Goal: Transaction & Acquisition: Purchase product/service

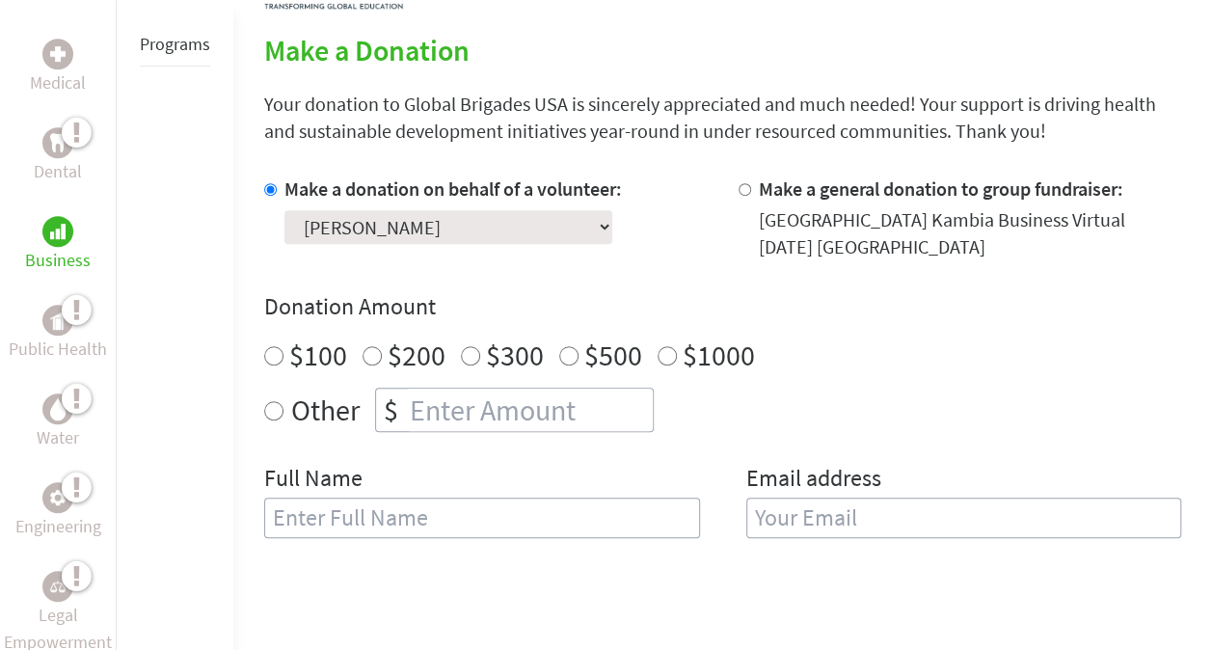
click at [480, 221] on select "Select a volunteer... [PERSON_NAME] [PERSON_NAME] [PERSON_NAME] [PERSON_NAME]" at bounding box center [448, 227] width 328 height 34
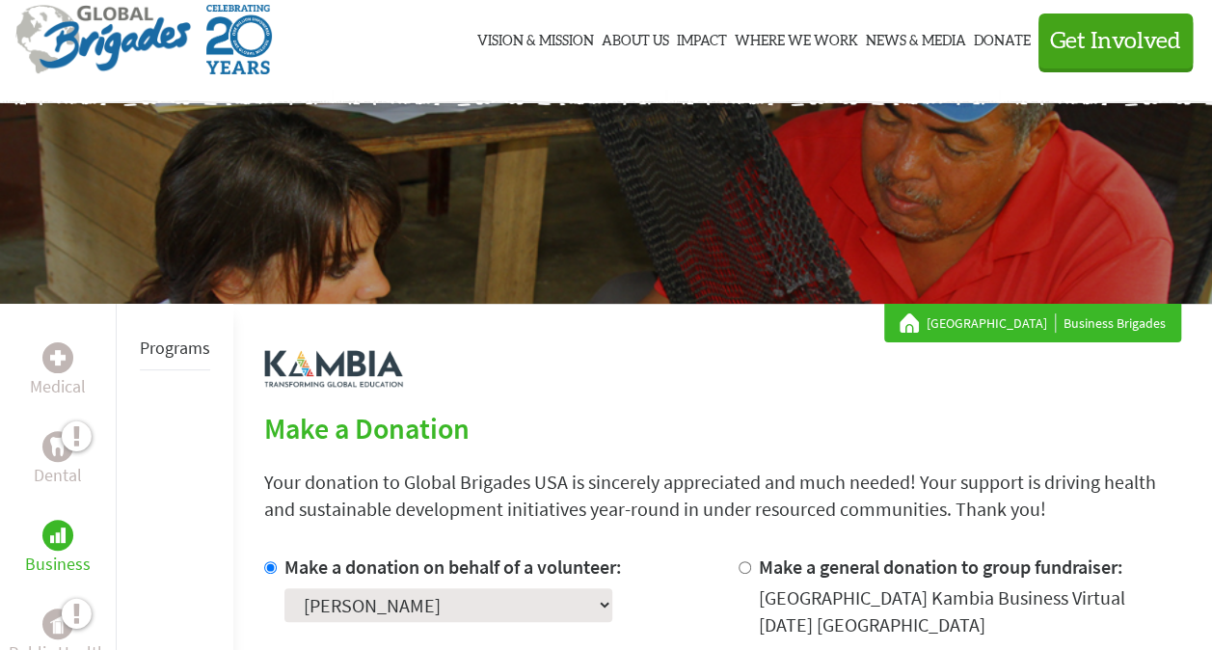
scroll to position [47, 0]
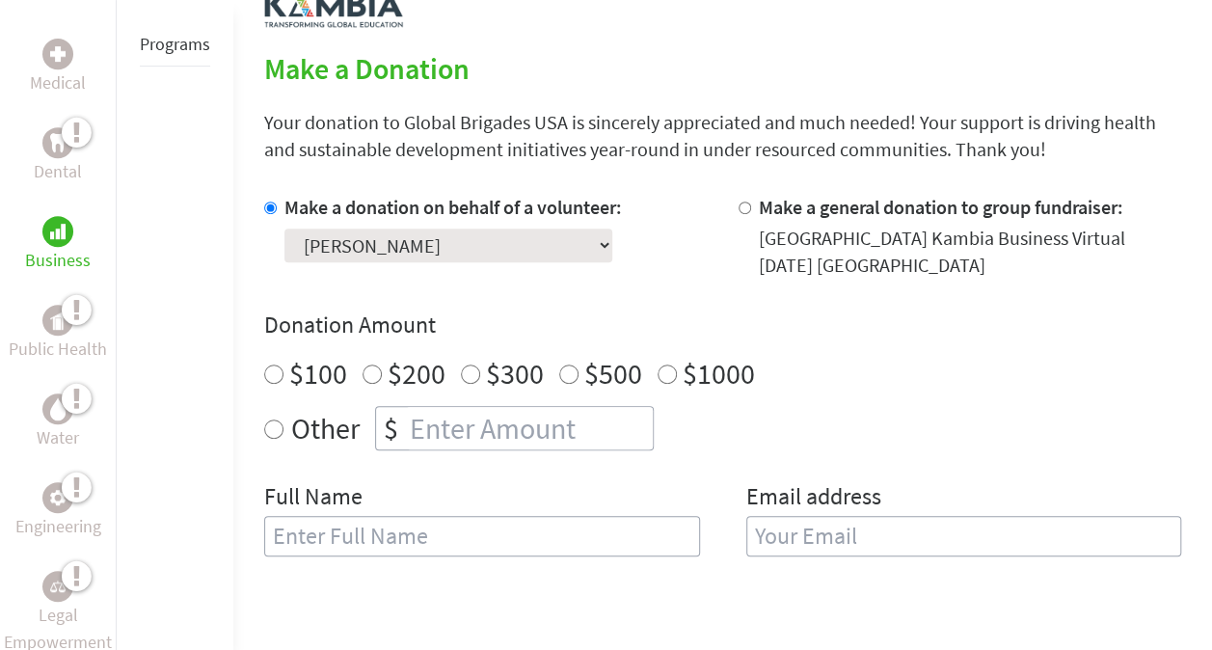
scroll to position [495, 0]
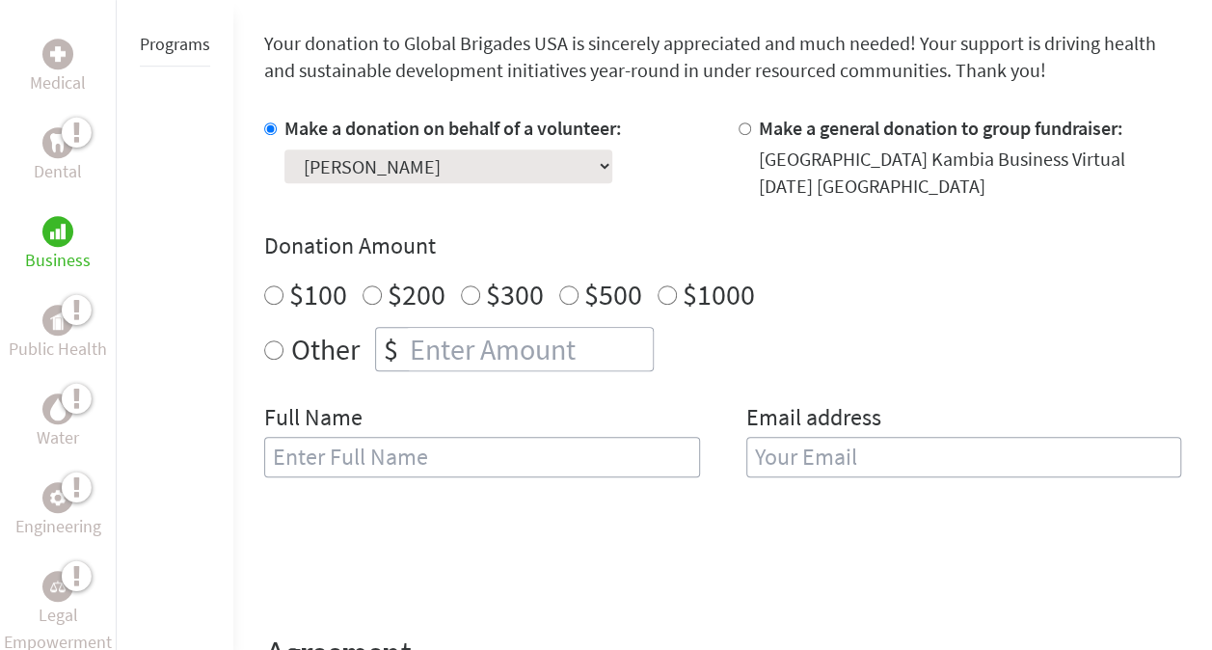
radio input "true"
click at [458, 349] on input "number" at bounding box center [529, 349] width 247 height 42
type input "125"
click at [783, 366] on div "Other $ 125" at bounding box center [722, 349] width 917 height 44
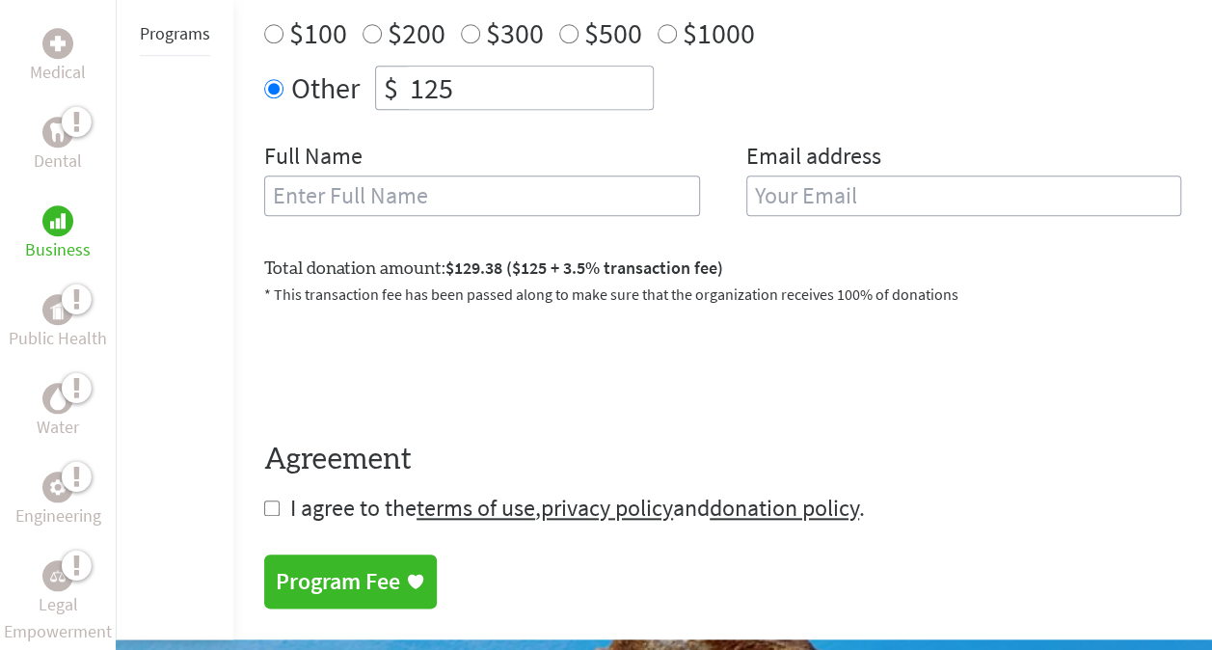
scroll to position [759, 0]
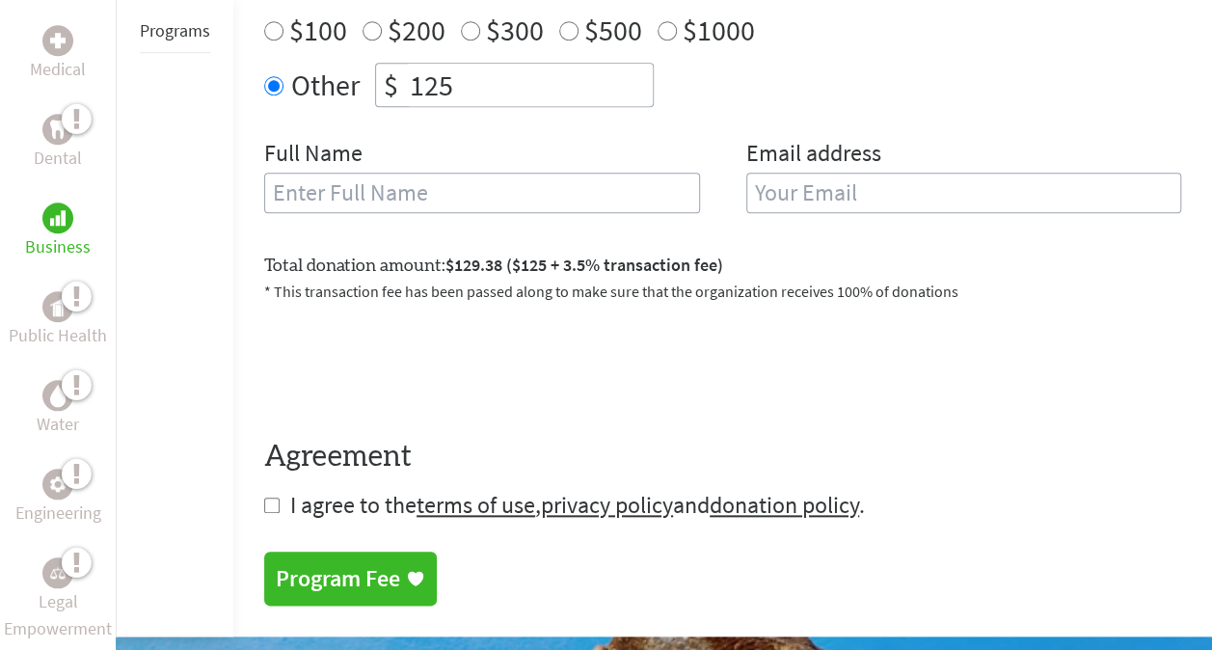
click at [611, 187] on input "text" at bounding box center [482, 193] width 436 height 40
type input "[PERSON_NAME]"
click at [837, 177] on input "email" at bounding box center [964, 193] width 436 height 40
type input "[EMAIL_ADDRESS][DOMAIN_NAME]"
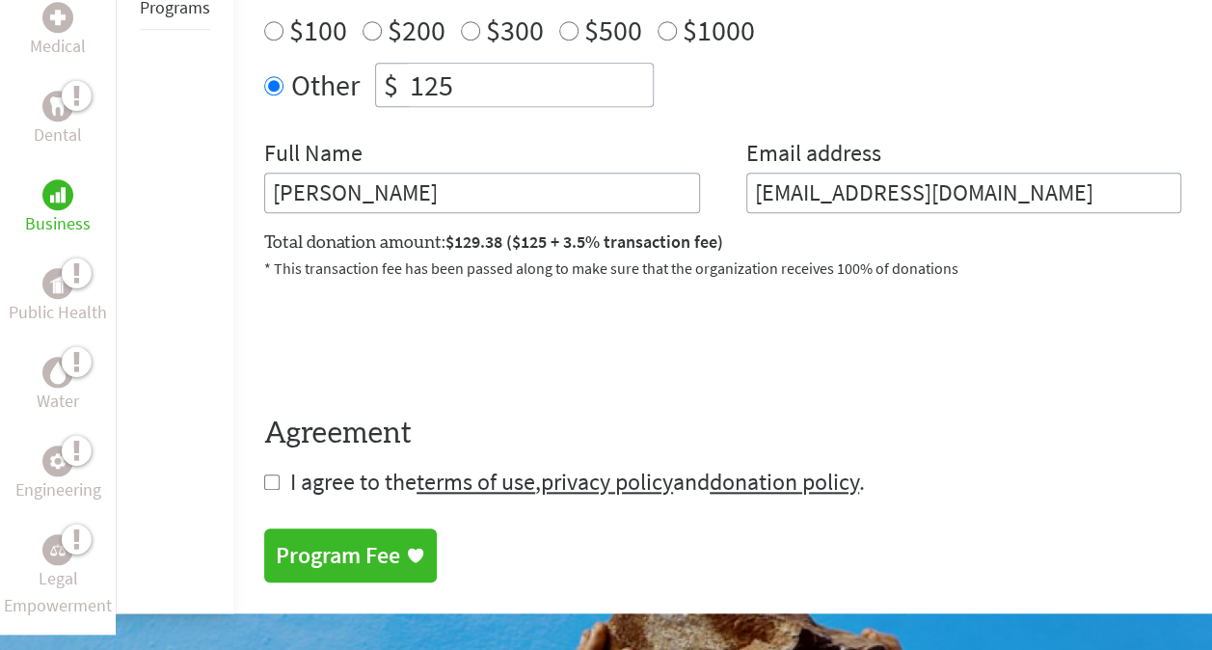
scroll to position [771, 0]
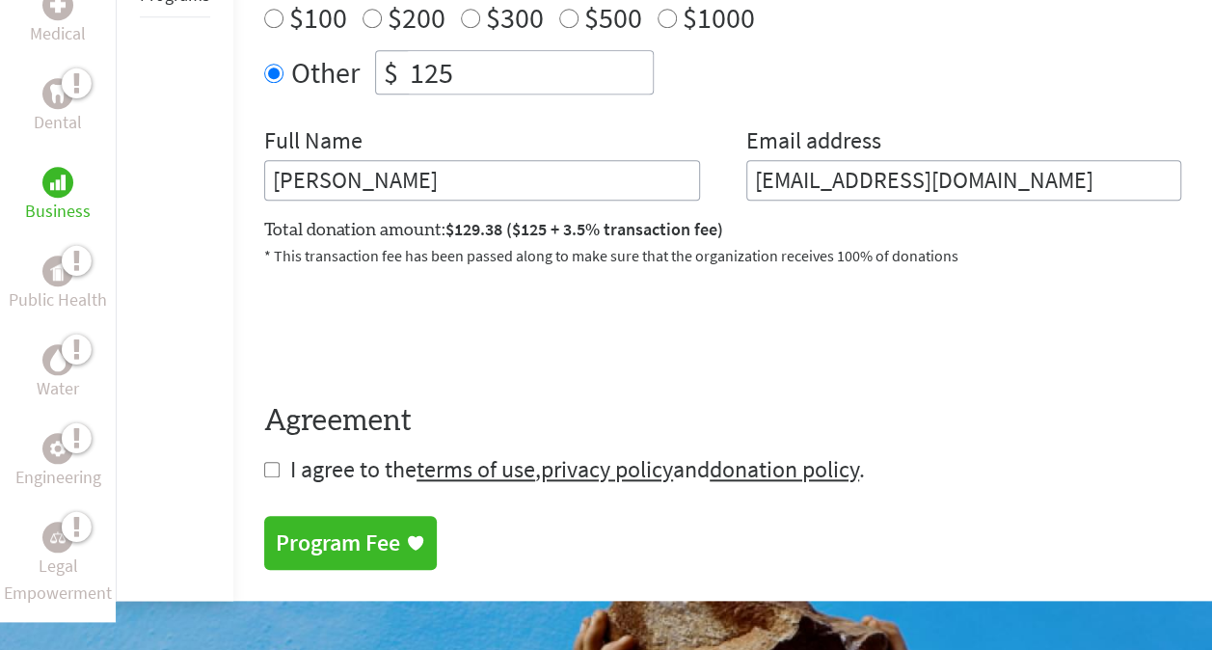
click at [257, 464] on div "Medical Dental Business Public Health Water Engineering Legal Empowerment Progr…" at bounding box center [606, 94] width 1212 height 1012
click at [270, 469] on input "checkbox" at bounding box center [271, 469] width 15 height 15
checkbox input "true"
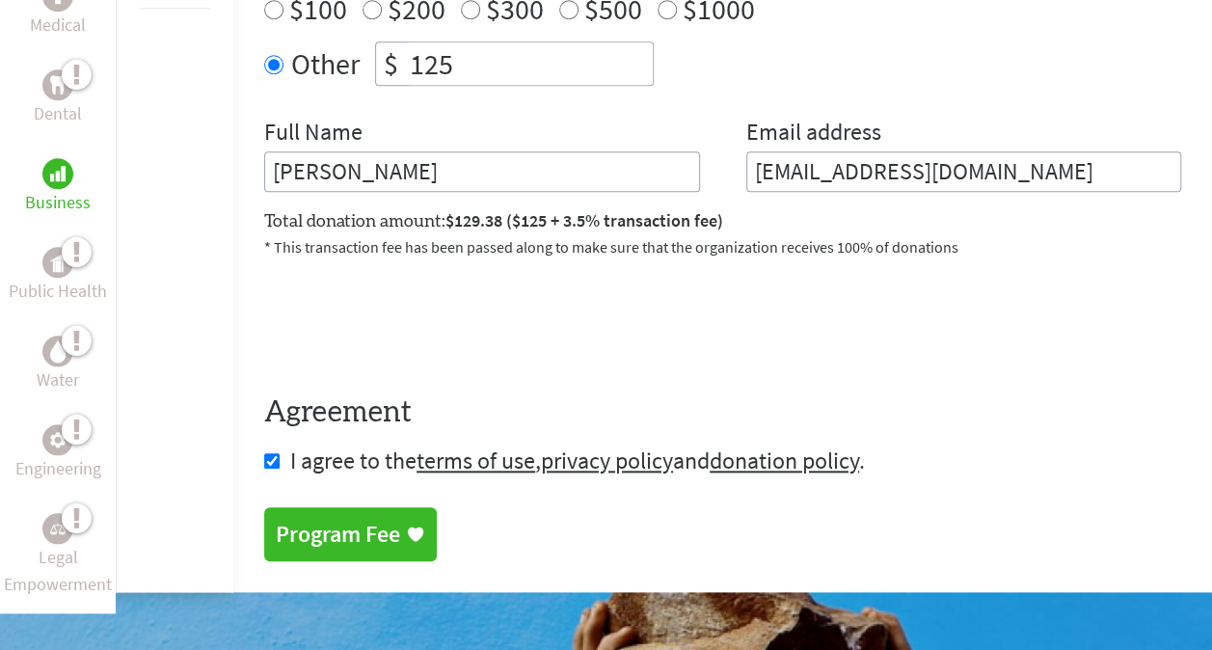
scroll to position [908, 0]
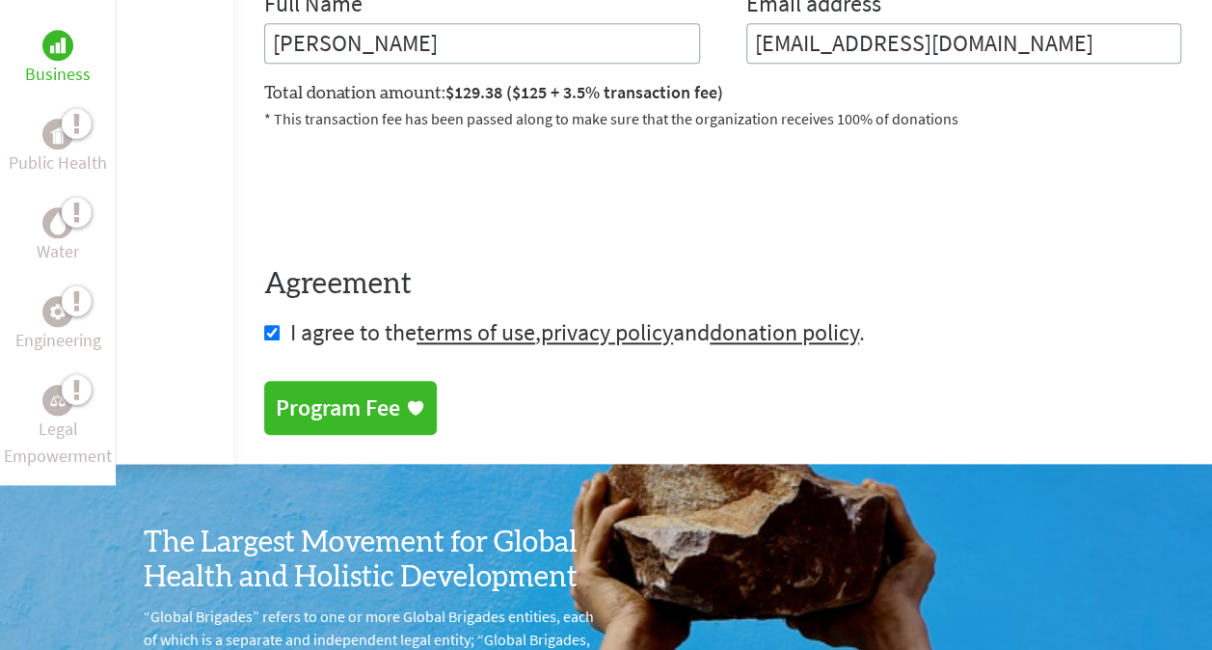
click at [363, 397] on div "Program Fee" at bounding box center [338, 407] width 124 height 31
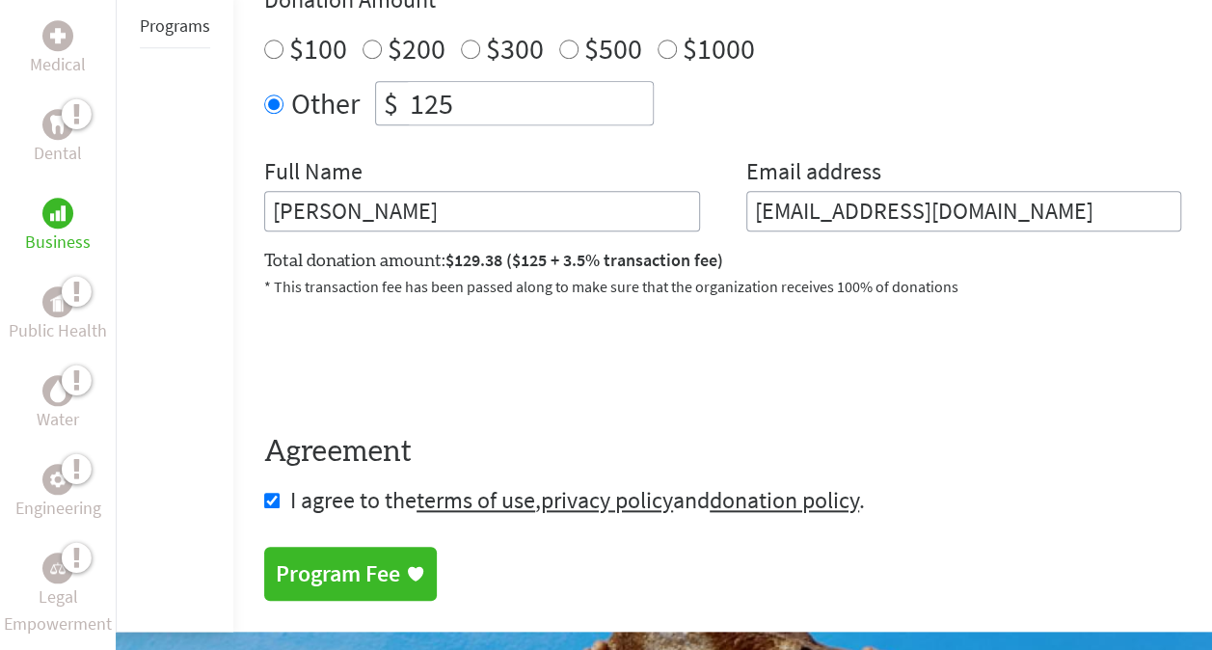
scroll to position [739, 0]
